Goal: Obtain resource: Obtain resource

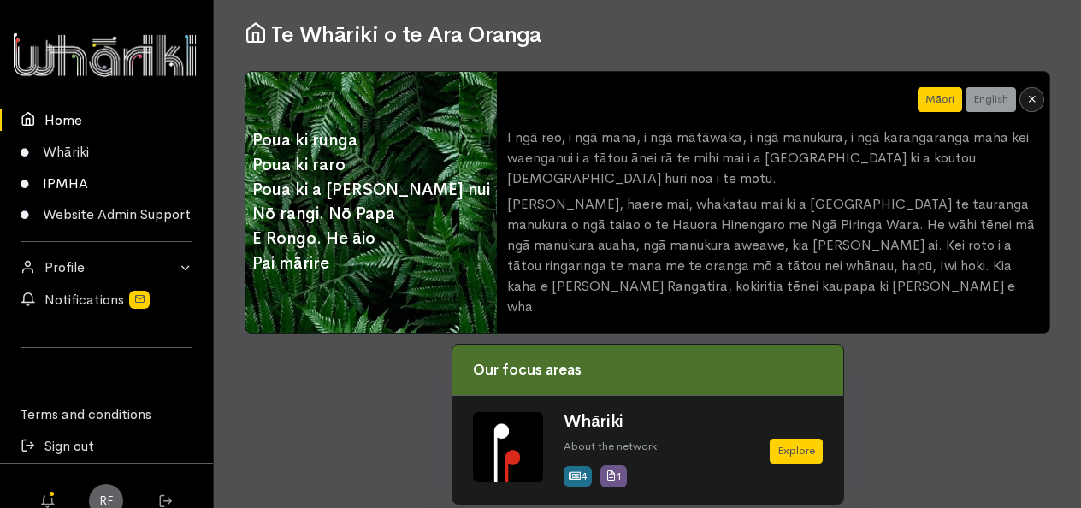
click at [78, 181] on link "IPMHA" at bounding box center [106, 184] width 213 height 32
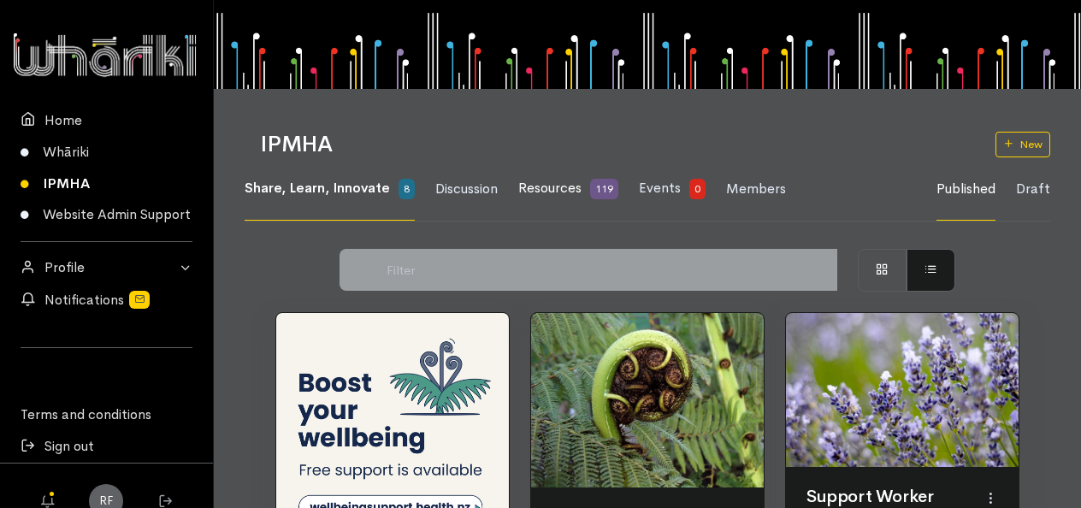
click at [559, 184] on span "Resources" at bounding box center [549, 188] width 63 height 18
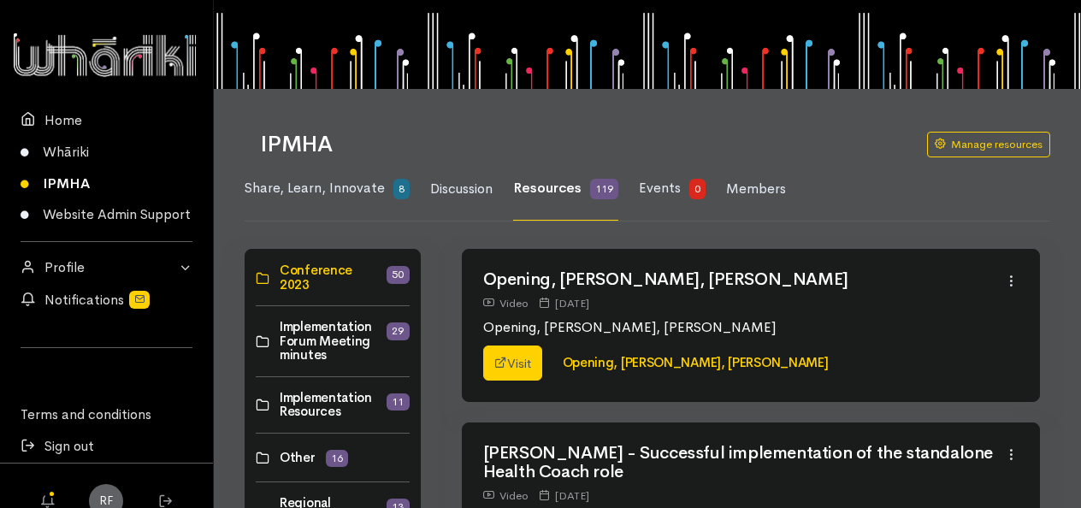
click at [256, 404] on link at bounding box center [256, 404] width 0 height 0
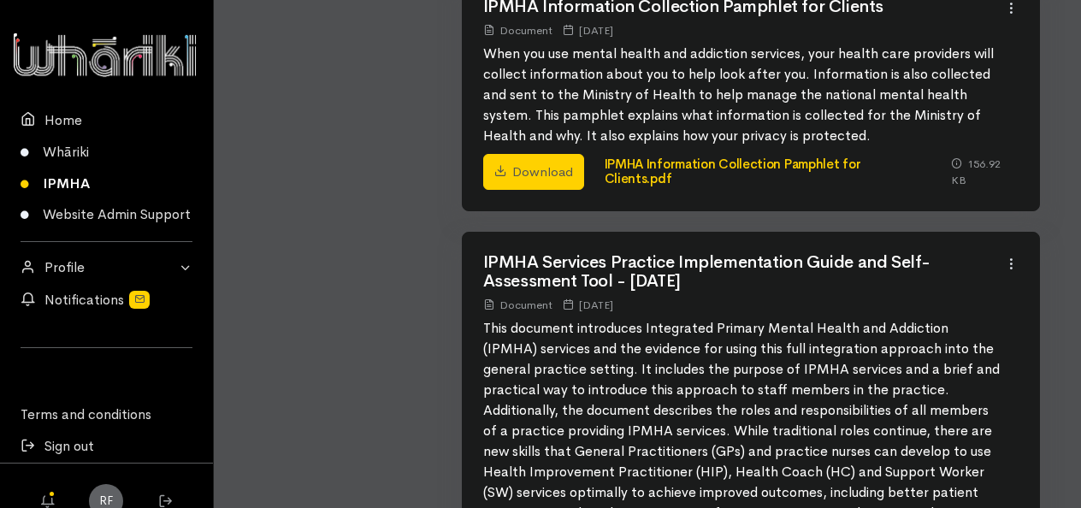
scroll to position [1539, 0]
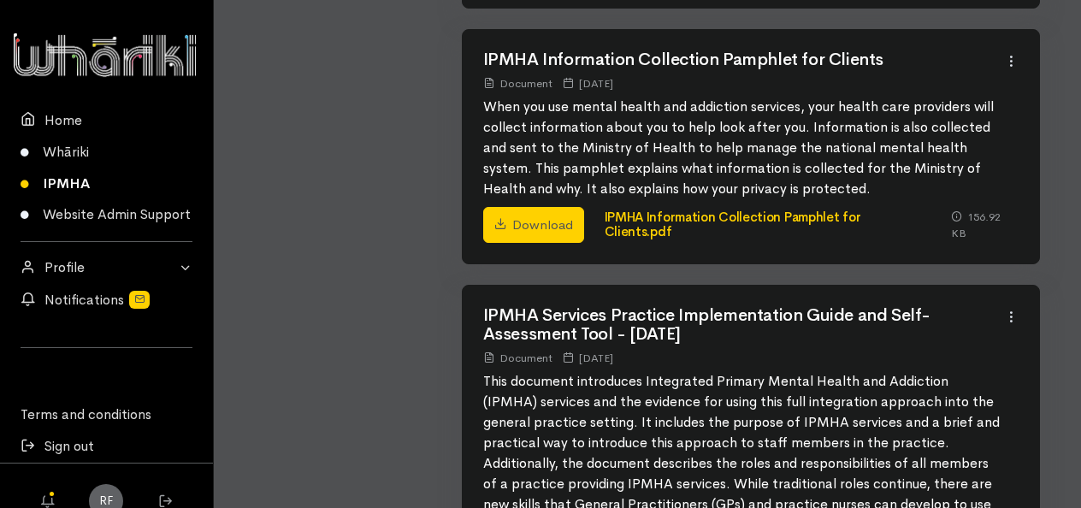
drag, startPoint x: 757, startPoint y: 383, endPoint x: 470, endPoint y: 369, distance: 286.8
click at [470, 369] on div "IPMHA Services Practice Implementation Guide and Self-Assessment Tool - October…" at bounding box center [751, 446] width 577 height 320
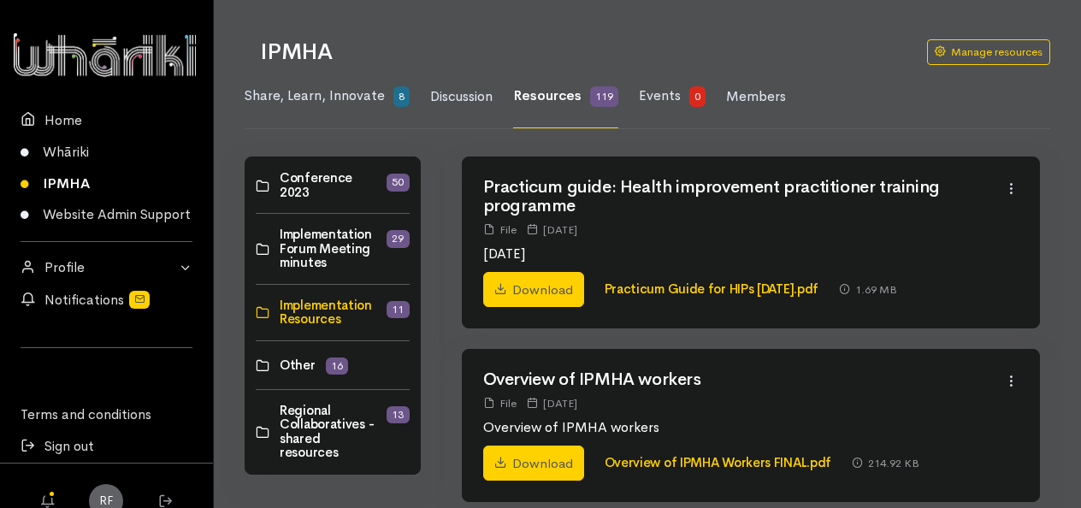
scroll to position [86, 0]
